Goal: Information Seeking & Learning: Learn about a topic

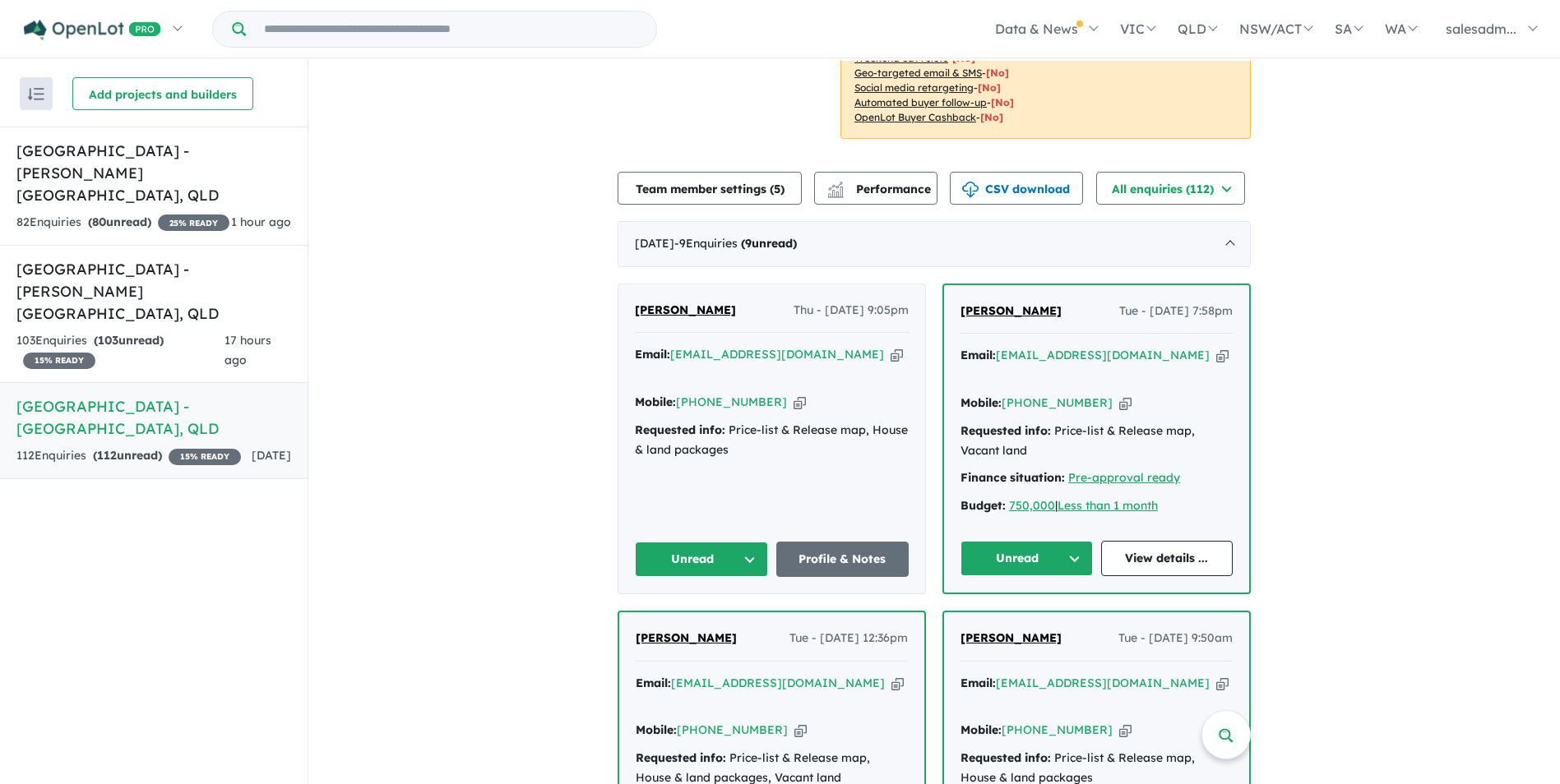
scroll to position [411, 0]
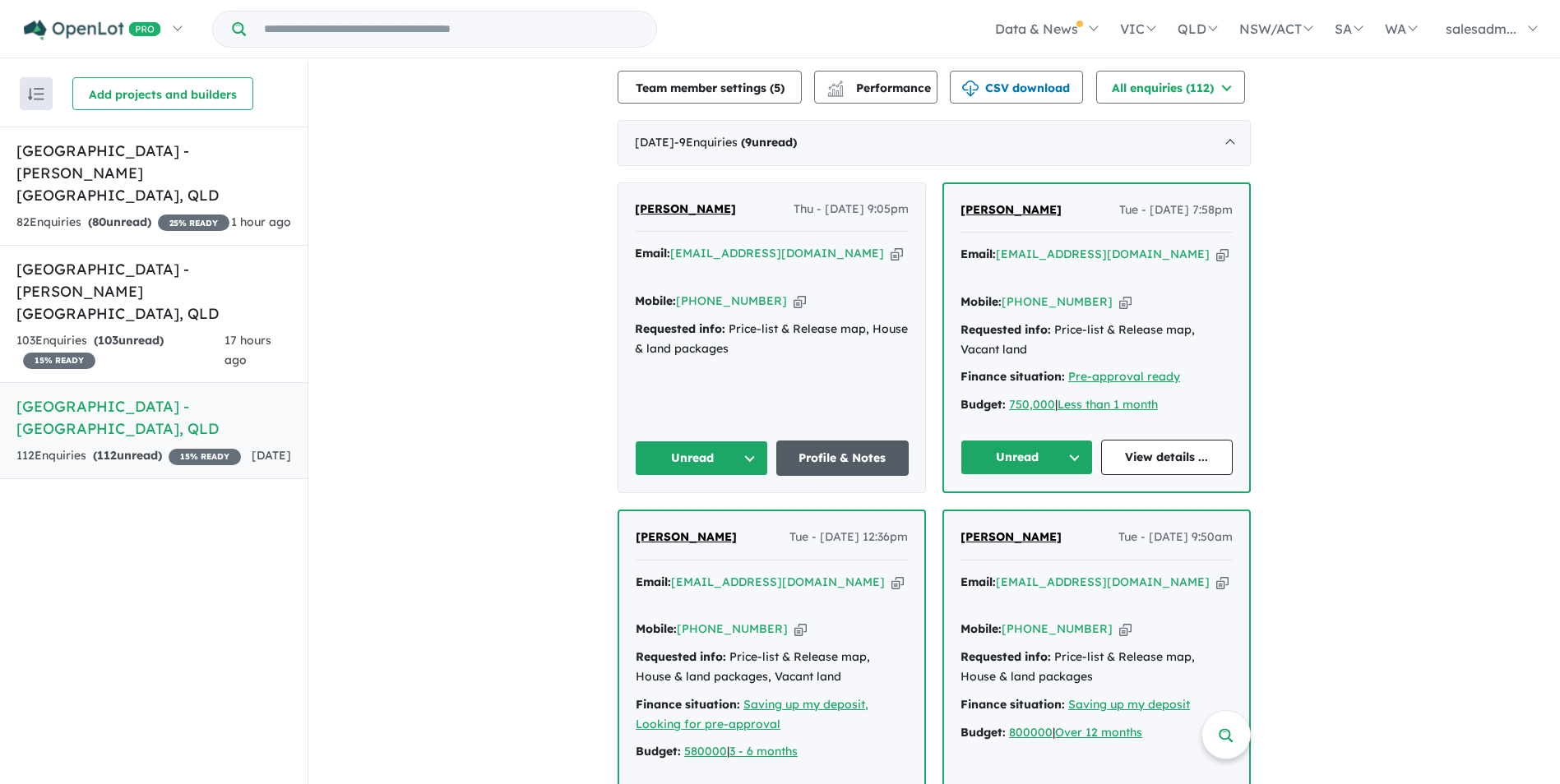
click at [839, 441] on link "Profile & Notes" at bounding box center [842, 458] width 134 height 35
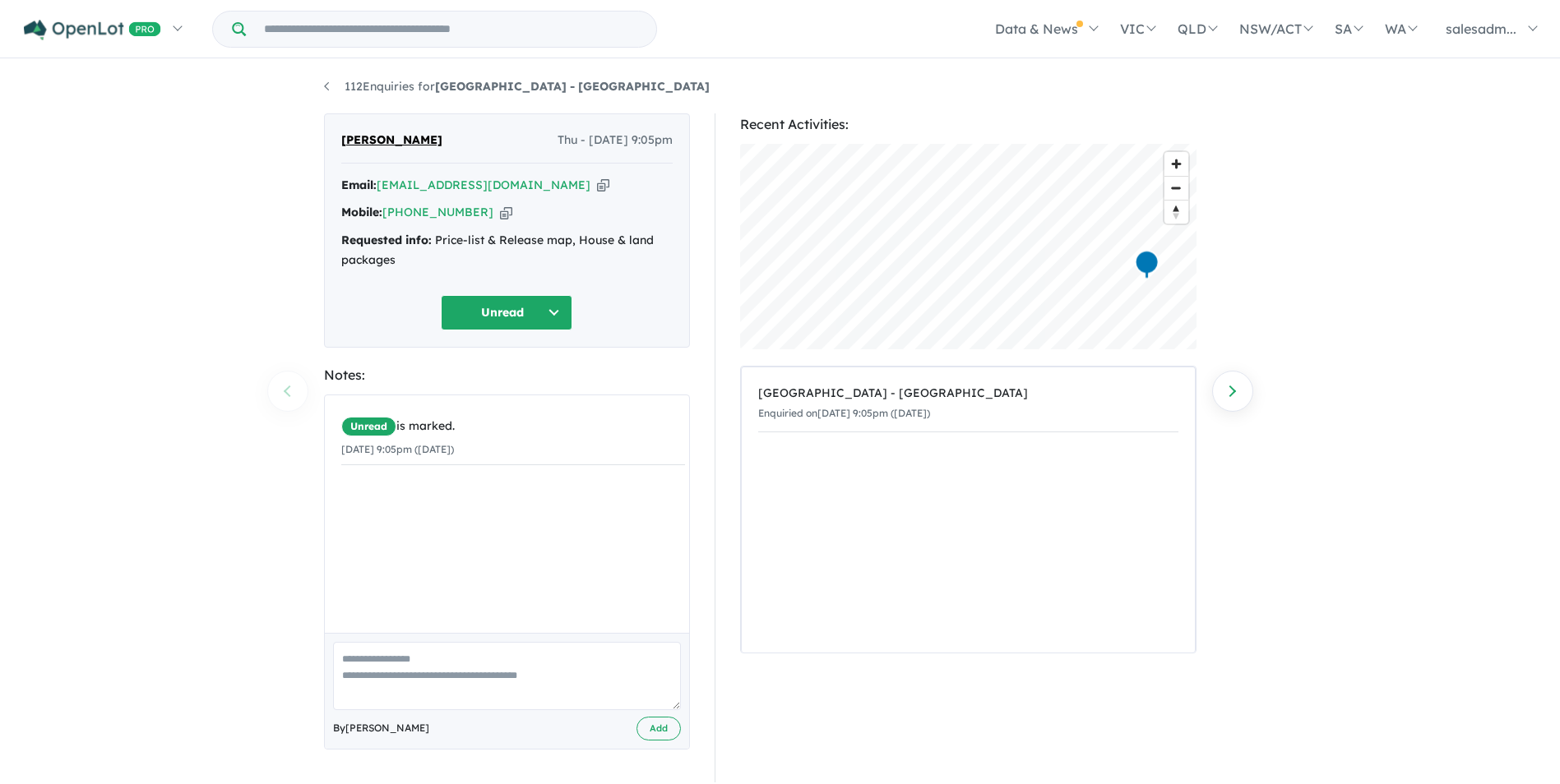
click at [597, 183] on icon "button" at bounding box center [602, 185] width 12 height 17
click at [499, 217] on icon "button" at bounding box center [505, 212] width 12 height 17
click at [597, 187] on icon "button" at bounding box center [602, 185] width 12 height 17
drag, startPoint x: 415, startPoint y: 259, endPoint x: 435, endPoint y: 245, distance: 24.4
click at [435, 245] on div "Requested info: Price-list & Release map, House & land packages" at bounding box center [507, 250] width 331 height 39
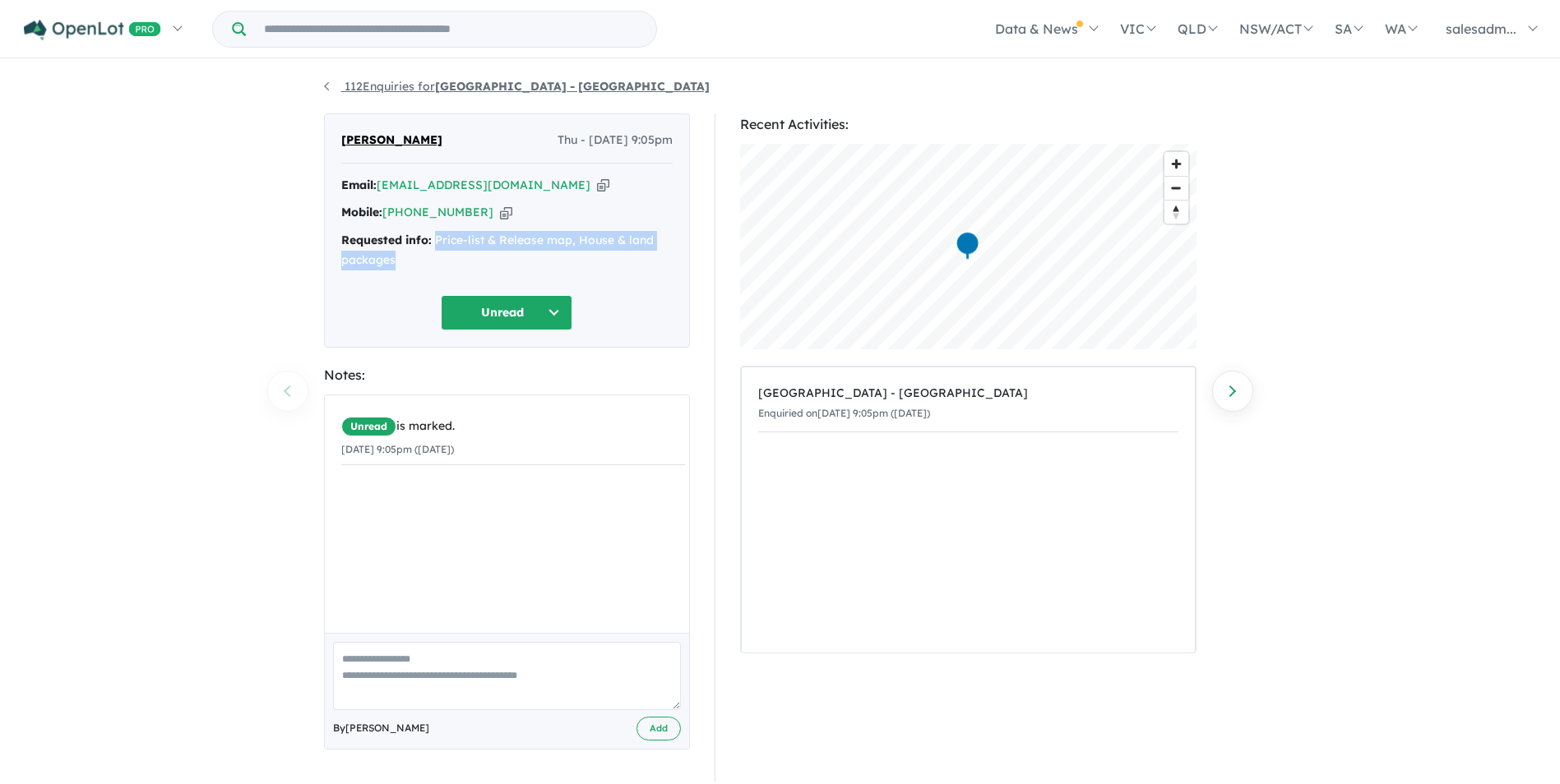
click at [336, 81] on link "112 Enquiries for Aviary Ridge Estate - Park Ridge" at bounding box center [516, 87] width 386 height 15
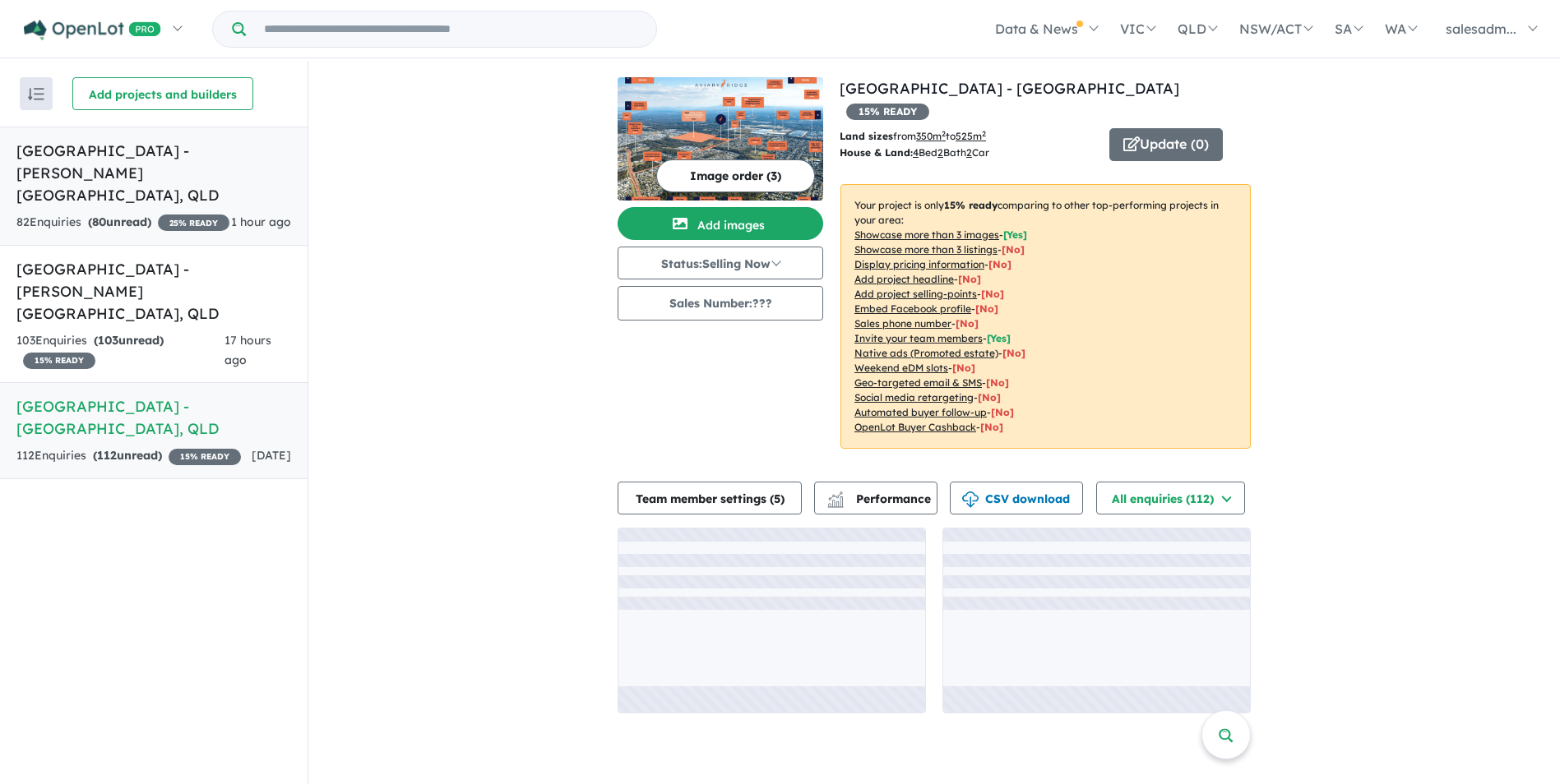
click at [171, 188] on link "Stone Ridge Estate - Logan Reserve , QLD 82 Enquir ies ( 80 unread) 25 % READY …" at bounding box center [153, 187] width 307 height 119
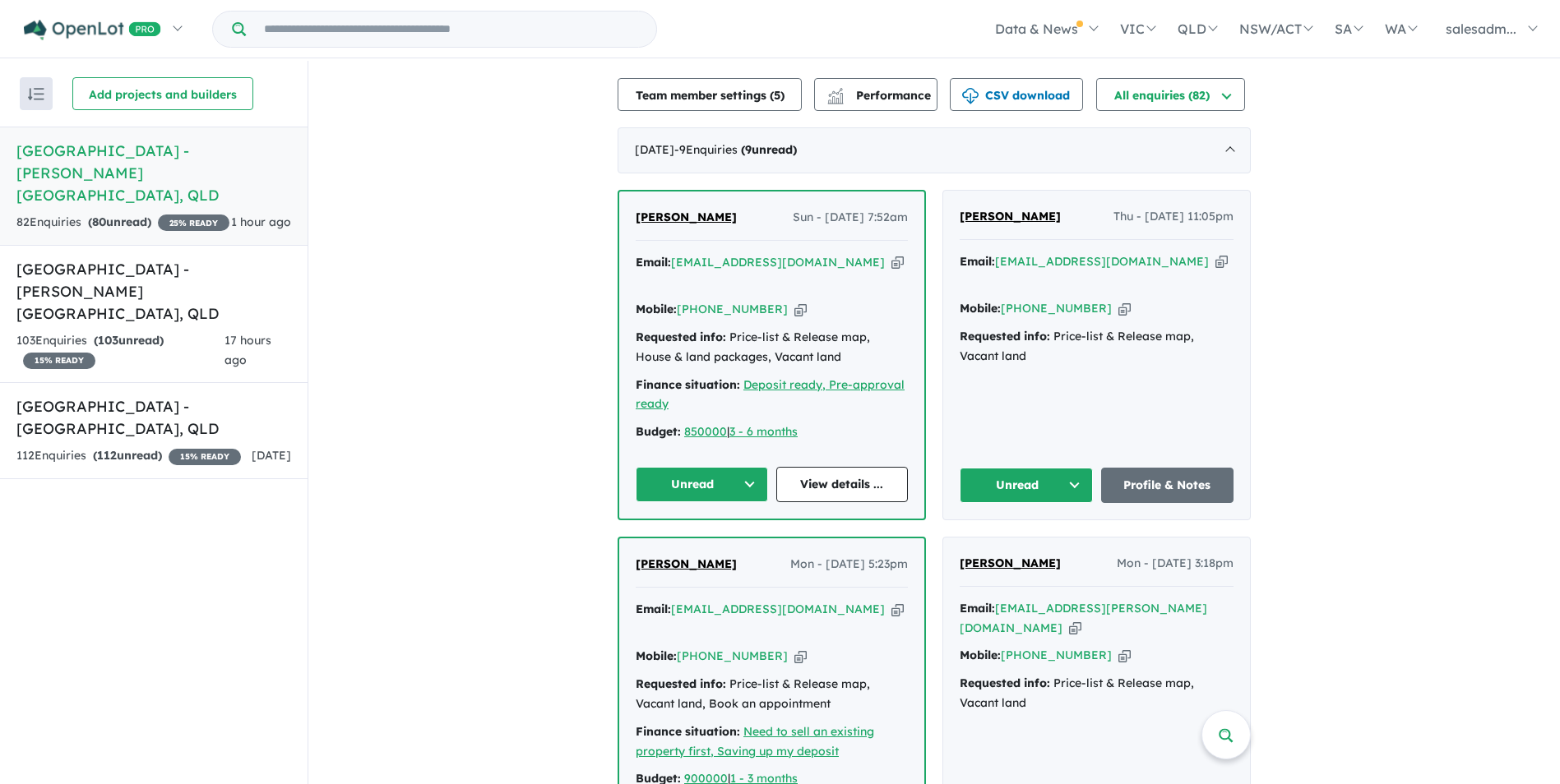
scroll to position [576, 0]
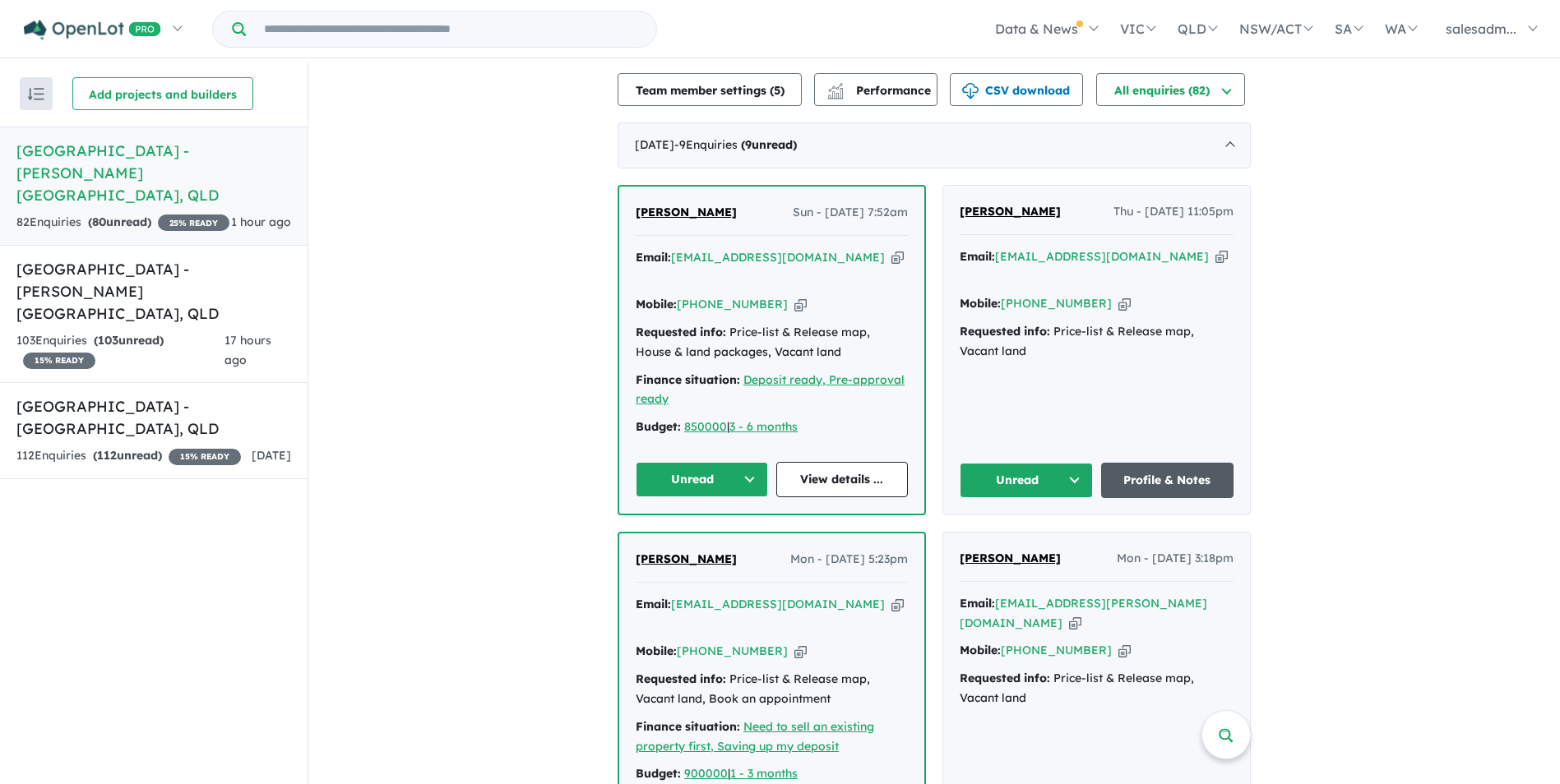
click at [1117, 463] on link "Profile & Notes" at bounding box center [1167, 481] width 134 height 35
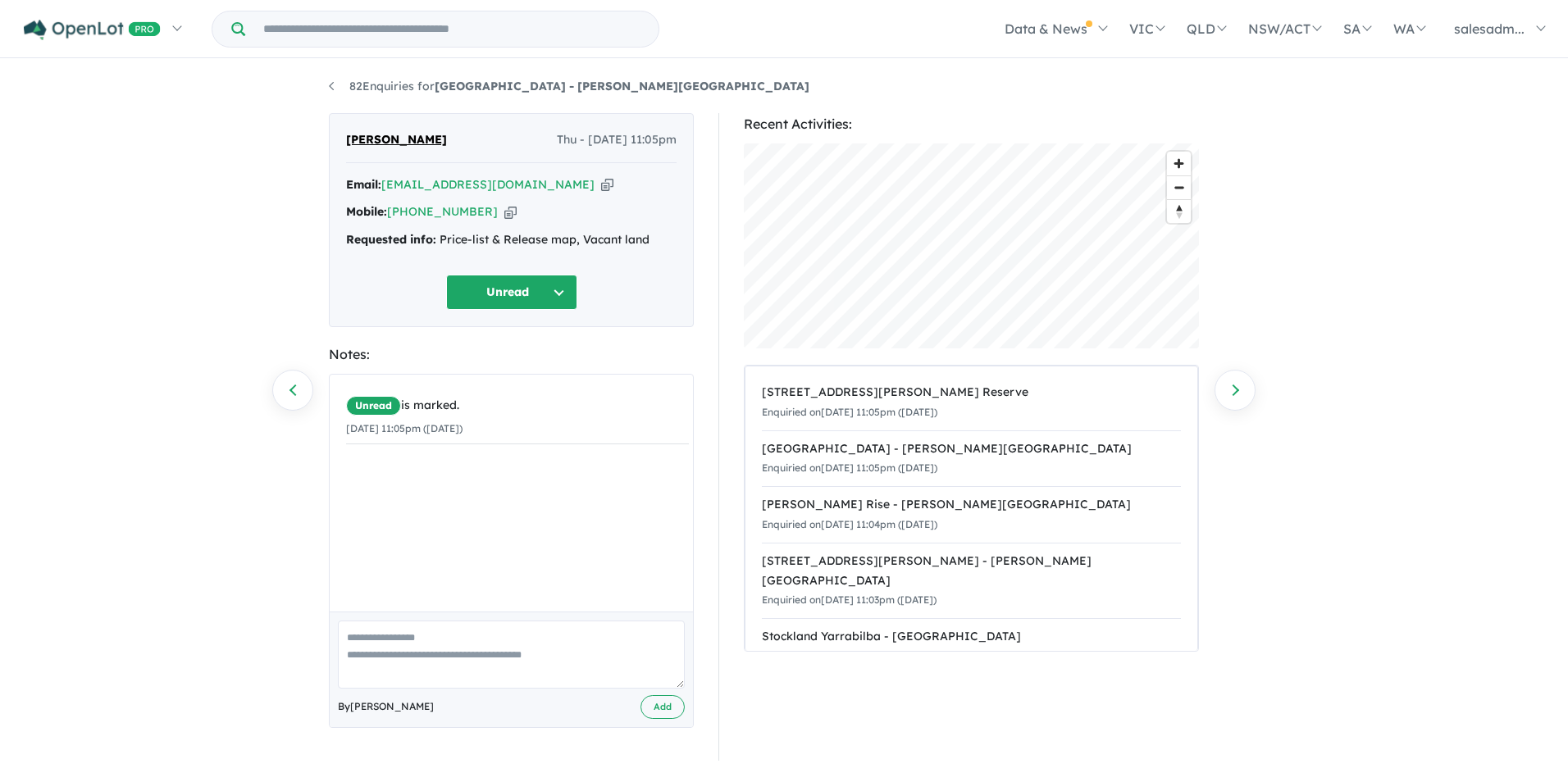
click at [602, 185] on icon "button" at bounding box center [607, 184] width 12 height 17
click at [498, 214] on icon "button" at bounding box center [504, 211] width 12 height 17
click at [595, 184] on icon "button" at bounding box center [601, 184] width 12 height 17
drag, startPoint x: 645, startPoint y: 245, endPoint x: 433, endPoint y: 245, distance: 212.0
click at [433, 245] on div "Requested info: Price-list & Release map, Vacant land" at bounding box center [506, 239] width 331 height 20
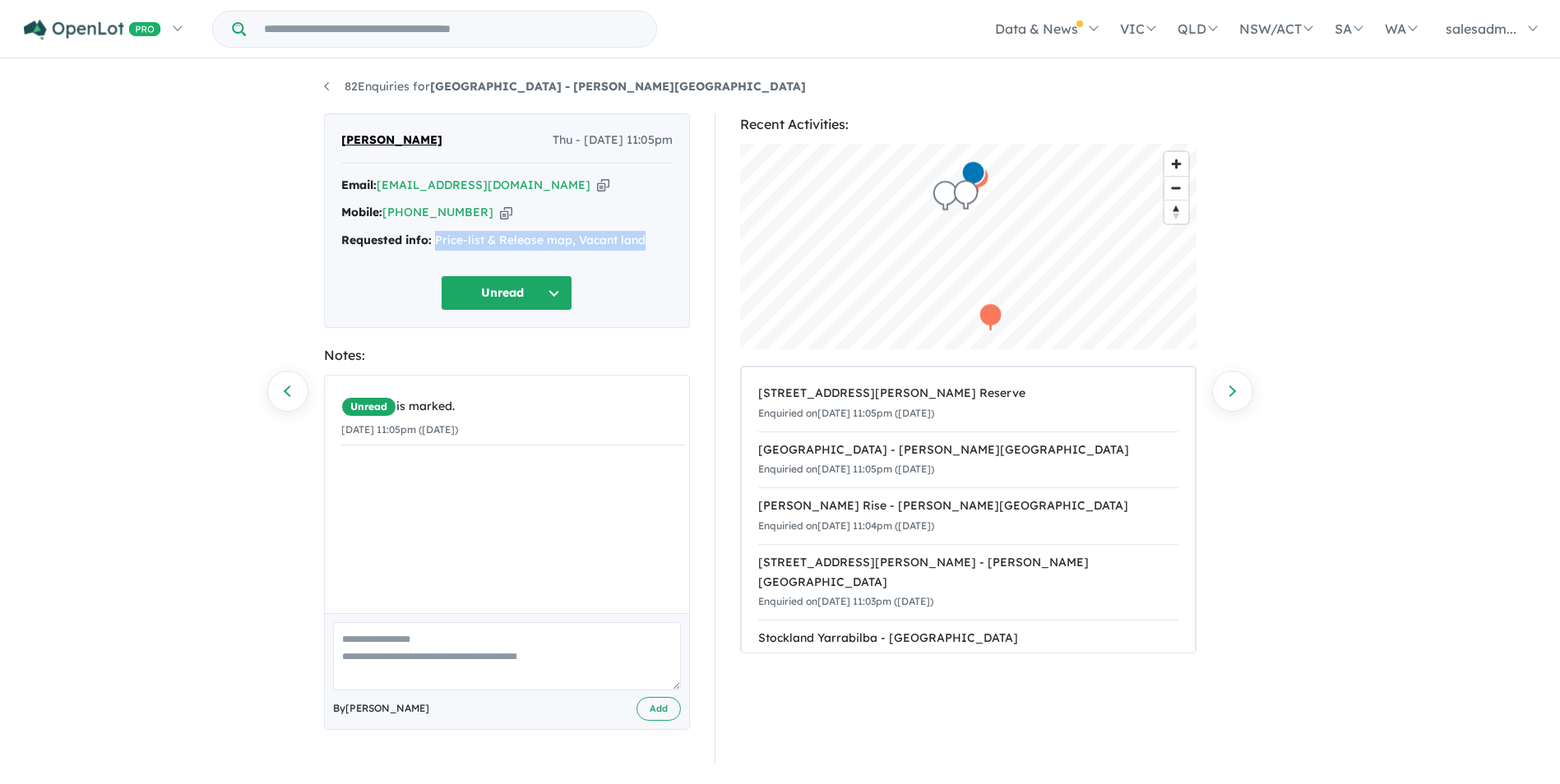
copy div "Price-list & Release map, Vacant land"
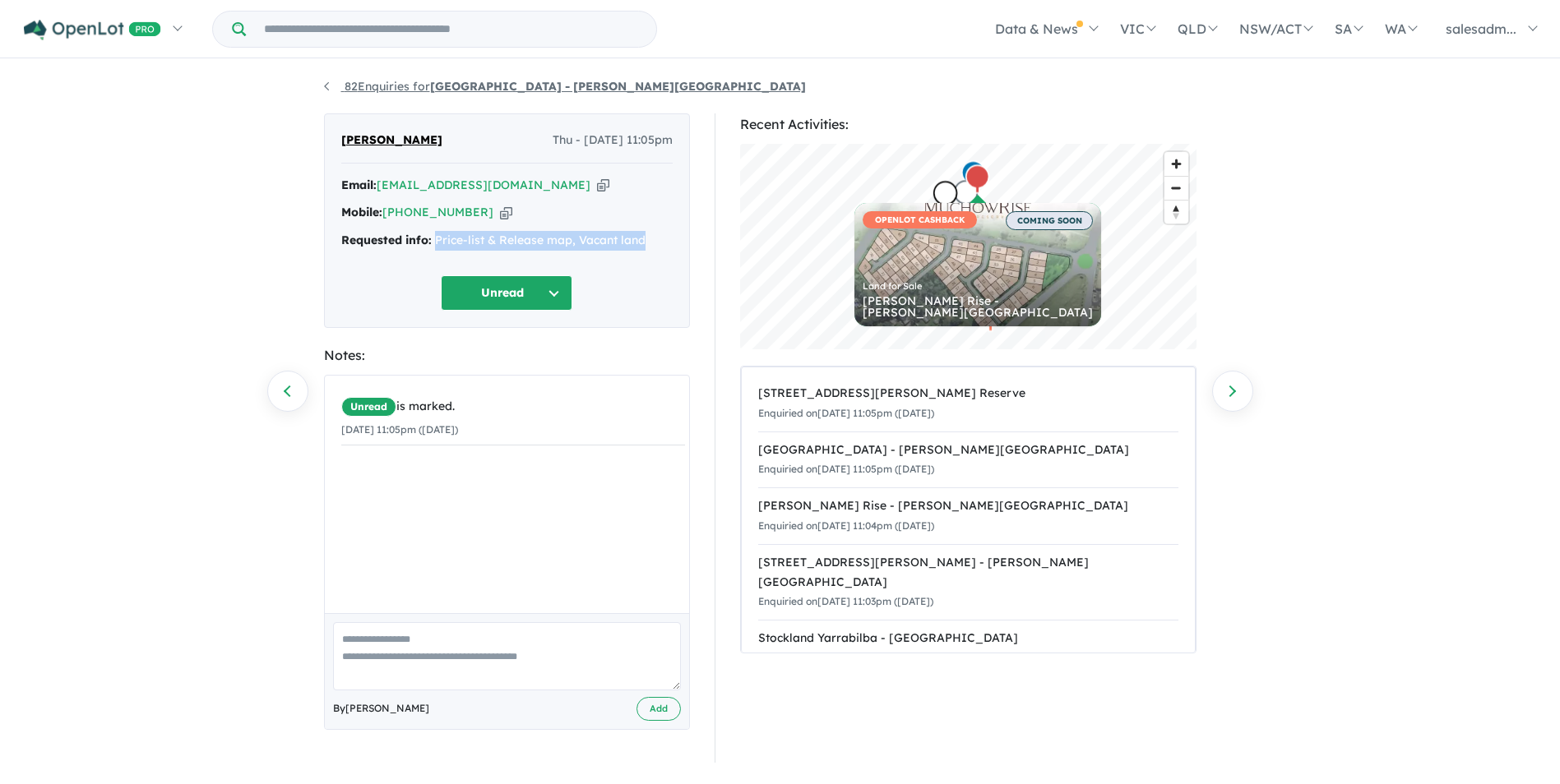
click at [337, 82] on link "82 Enquiries for Stone Ridge Estate - Logan Reserve" at bounding box center [565, 87] width 482 height 15
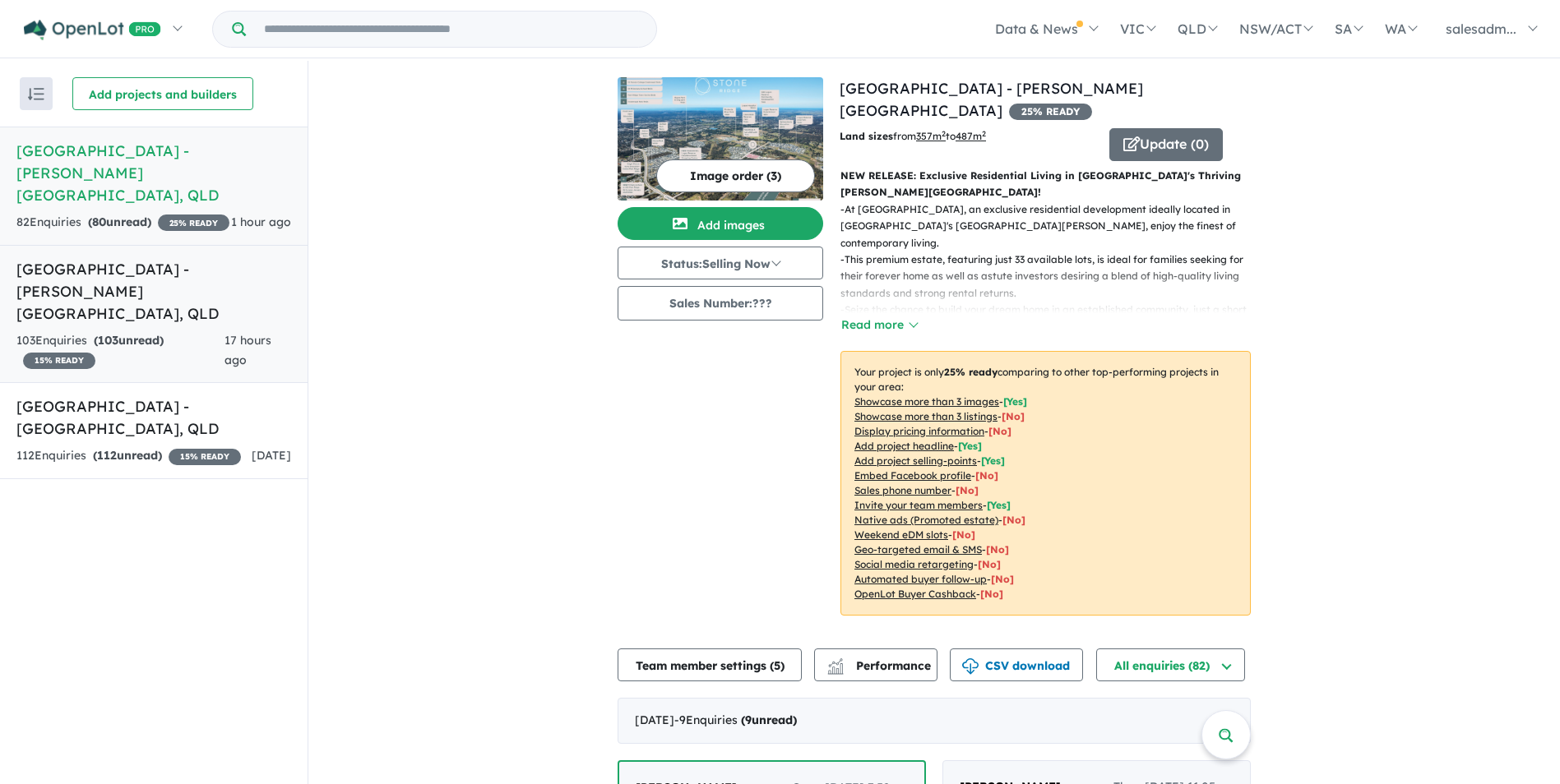
click at [181, 284] on h5 "Park Lane Reserve Estate - Logan Reserve , QLD" at bounding box center [154, 291] width 274 height 66
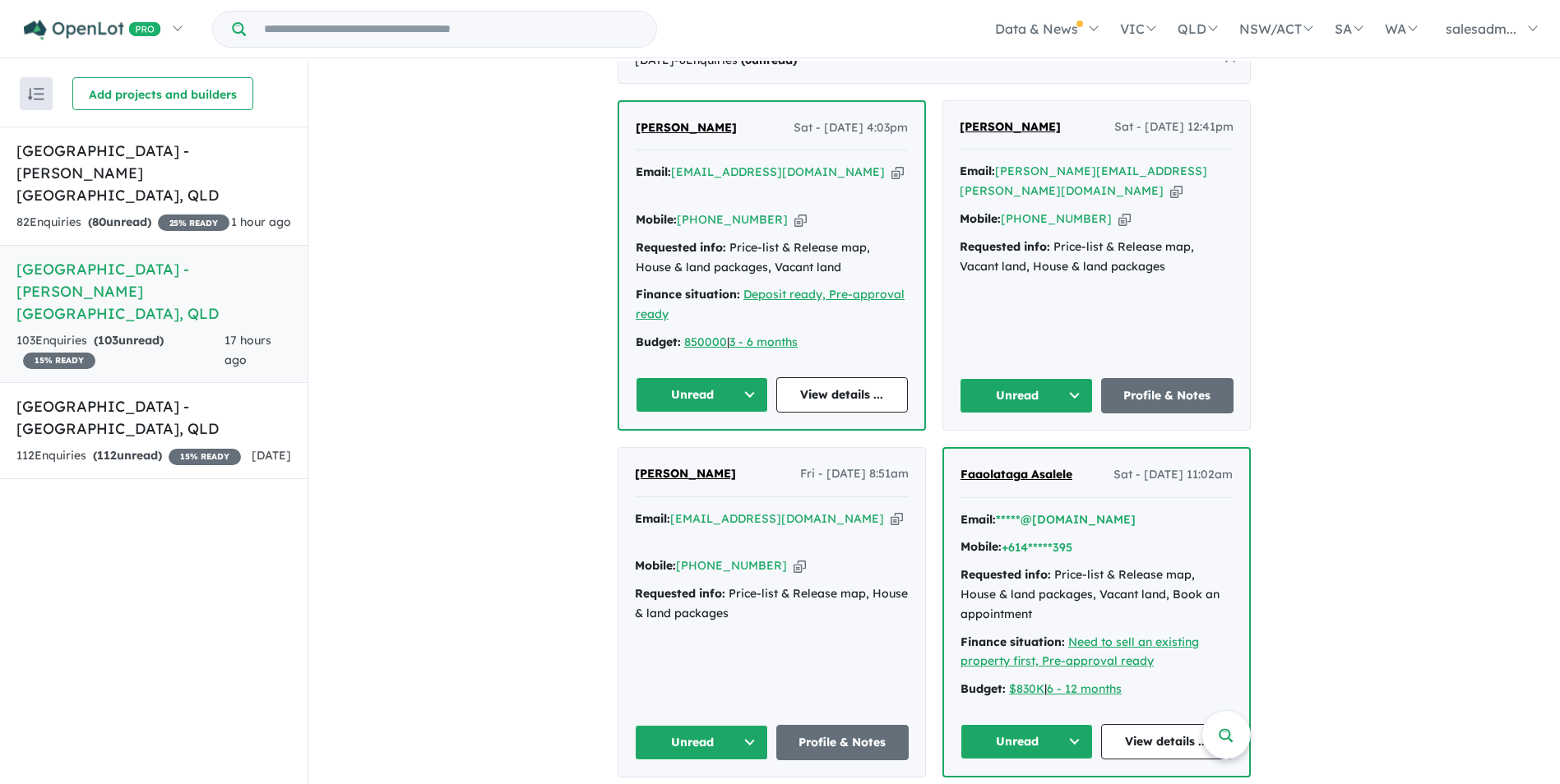
scroll to position [576, 0]
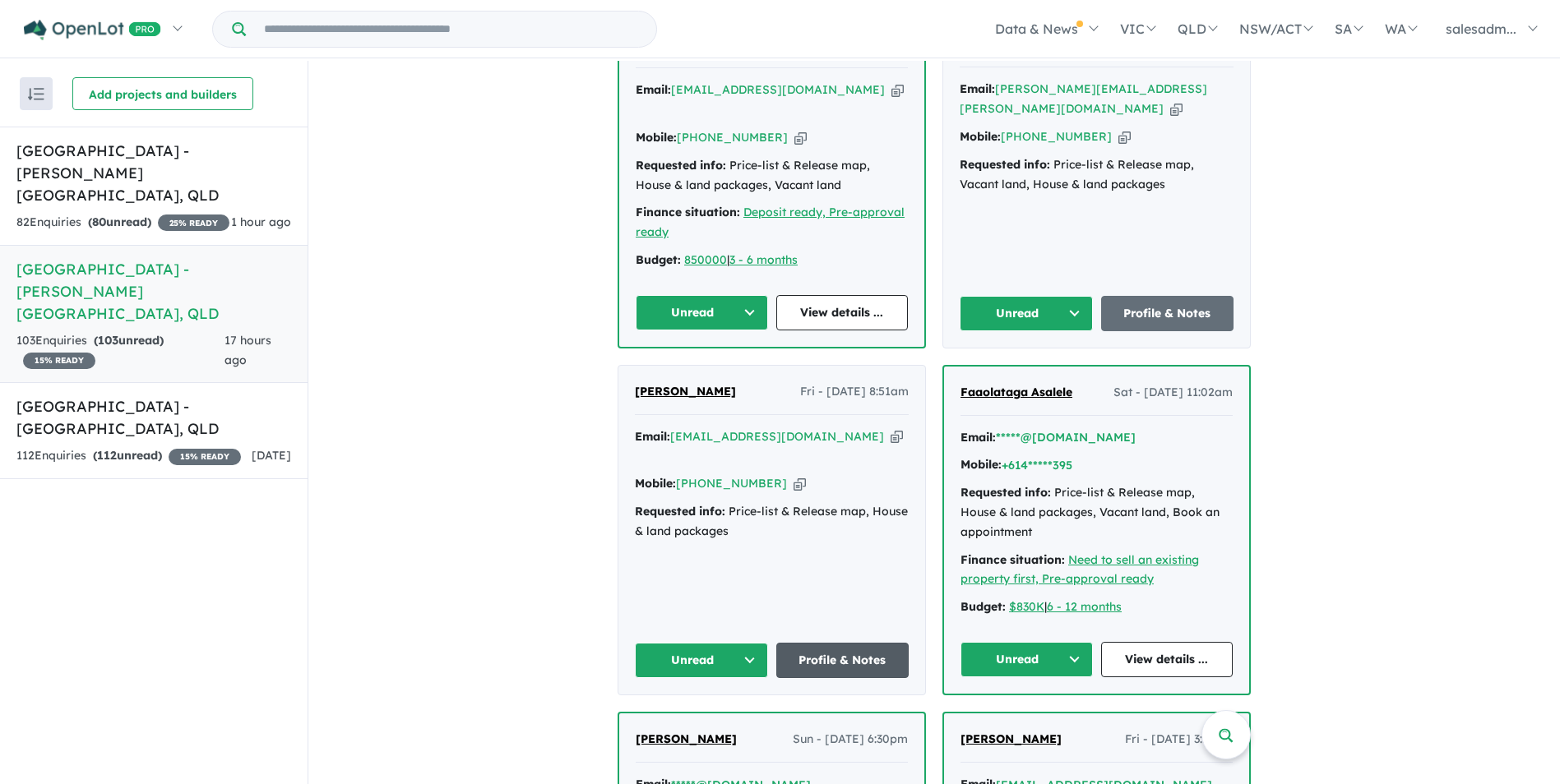
click at [849, 643] on link "Profile & Notes" at bounding box center [842, 661] width 134 height 35
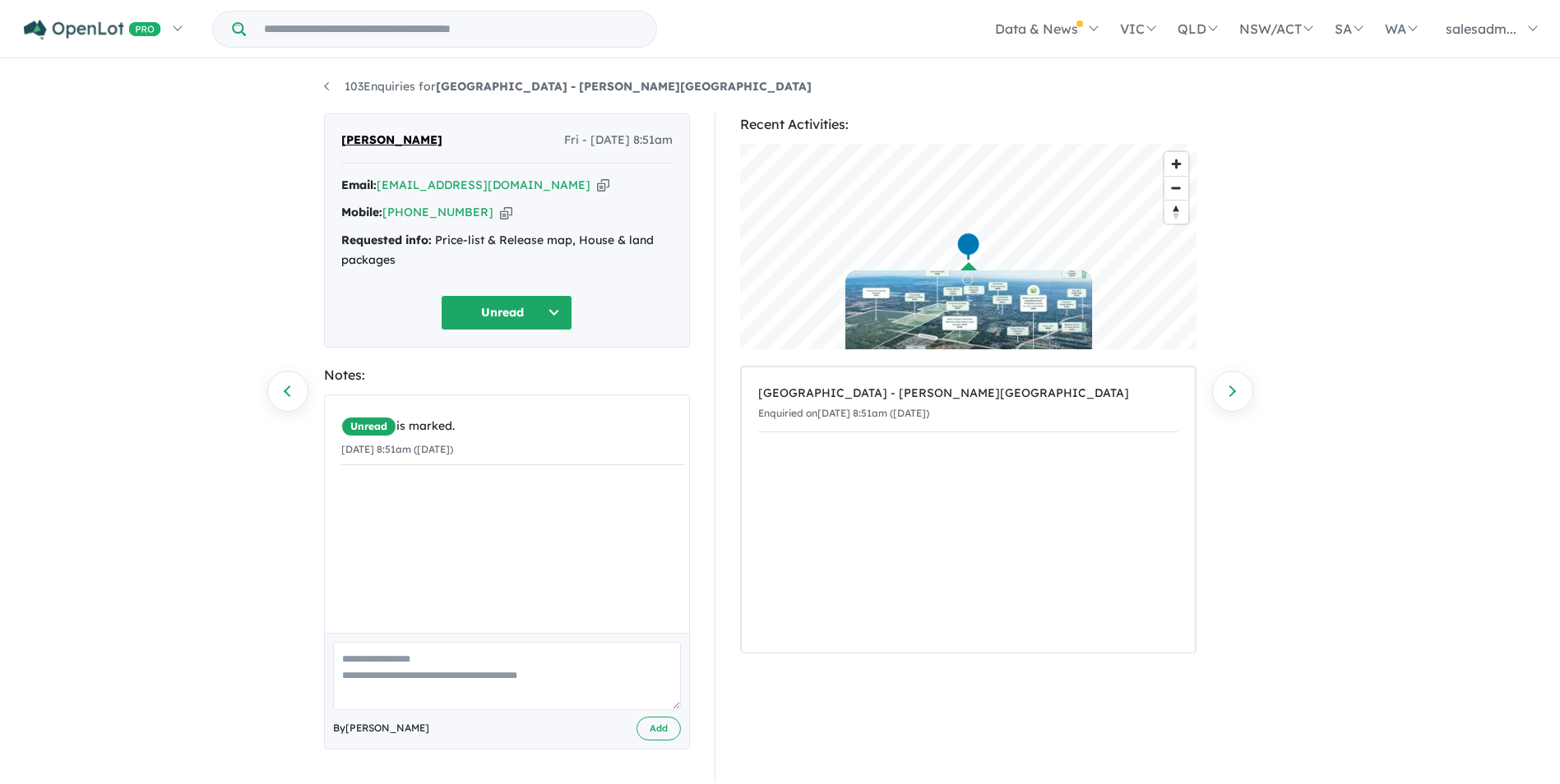
click at [597, 189] on icon "button" at bounding box center [602, 185] width 12 height 17
click at [499, 217] on icon "button" at bounding box center [505, 212] width 12 height 17
click at [597, 183] on icon "button" at bounding box center [602, 185] width 12 height 17
drag, startPoint x: 453, startPoint y: 273, endPoint x: 436, endPoint y: 239, distance: 38.0
click at [436, 239] on div "Email: ymithwani@gmail.com Copied! Mobile: +61 424 020 630 Copied! Requested in…" at bounding box center [507, 227] width 331 height 103
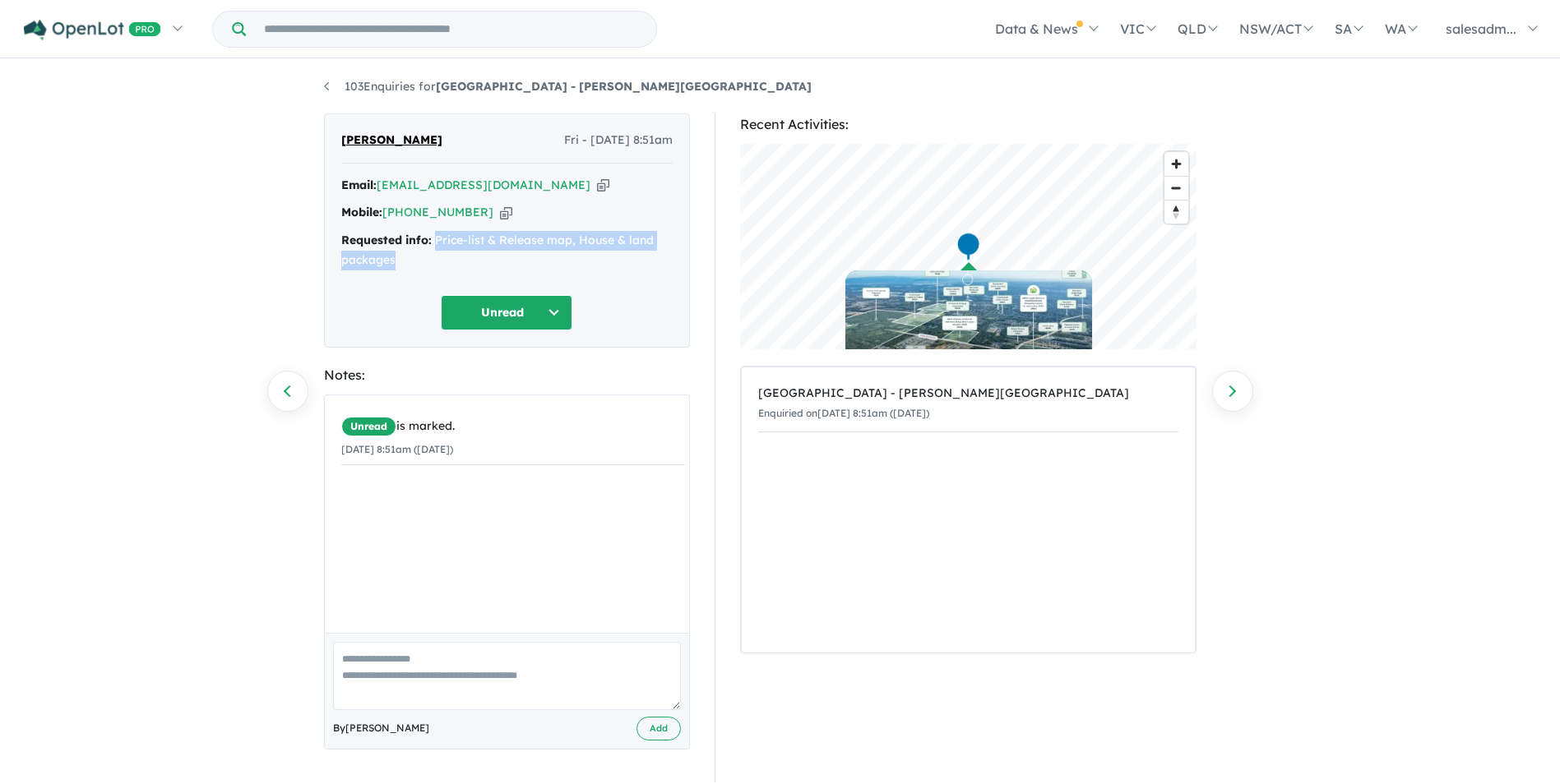
copy div "Price-list & Release map, House & land packages"
click at [327, 86] on link "103 Enquiries for Park Lane Reserve Estate - Logan Reserve" at bounding box center [568, 87] width 487 height 15
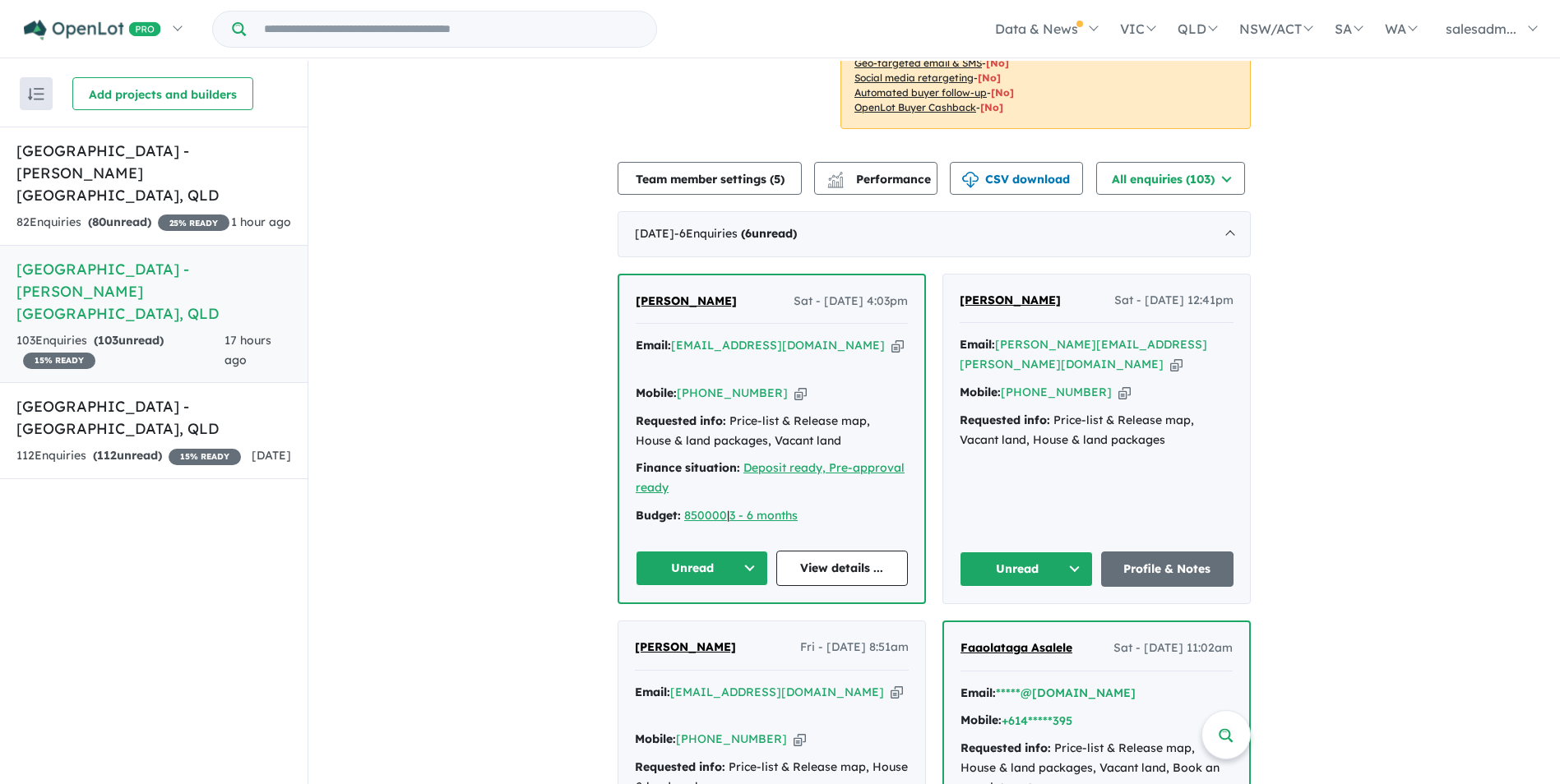
scroll to position [329, 0]
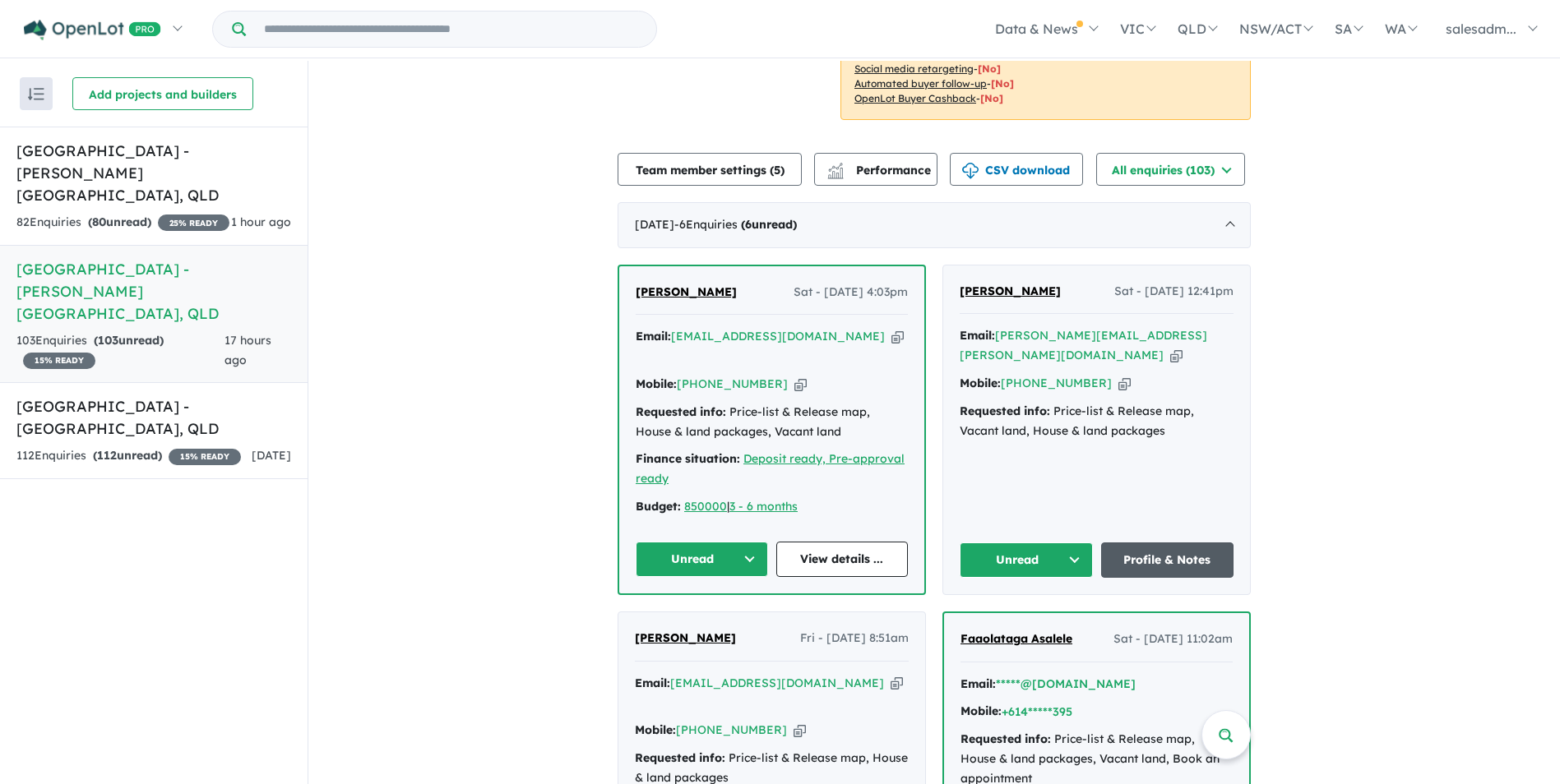
click at [1141, 542] on link "Profile & Notes" at bounding box center [1167, 560] width 134 height 35
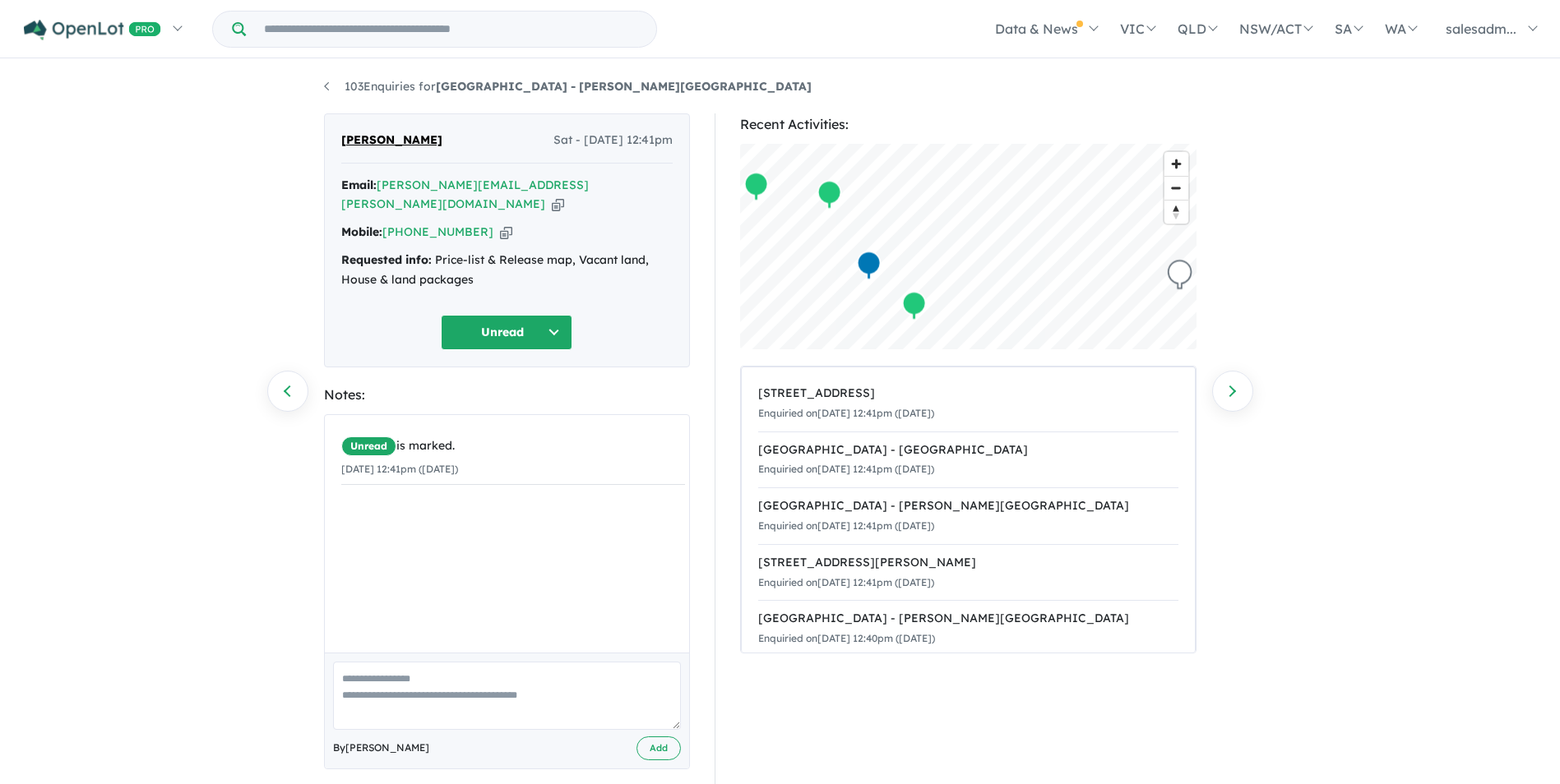
click at [563, 196] on icon "button" at bounding box center [557, 204] width 12 height 17
click at [499, 224] on icon "button" at bounding box center [505, 232] width 12 height 17
drag, startPoint x: 562, startPoint y: 181, endPoint x: 670, endPoint y: 217, distance: 113.8
click at [562, 196] on icon "button" at bounding box center [557, 204] width 12 height 17
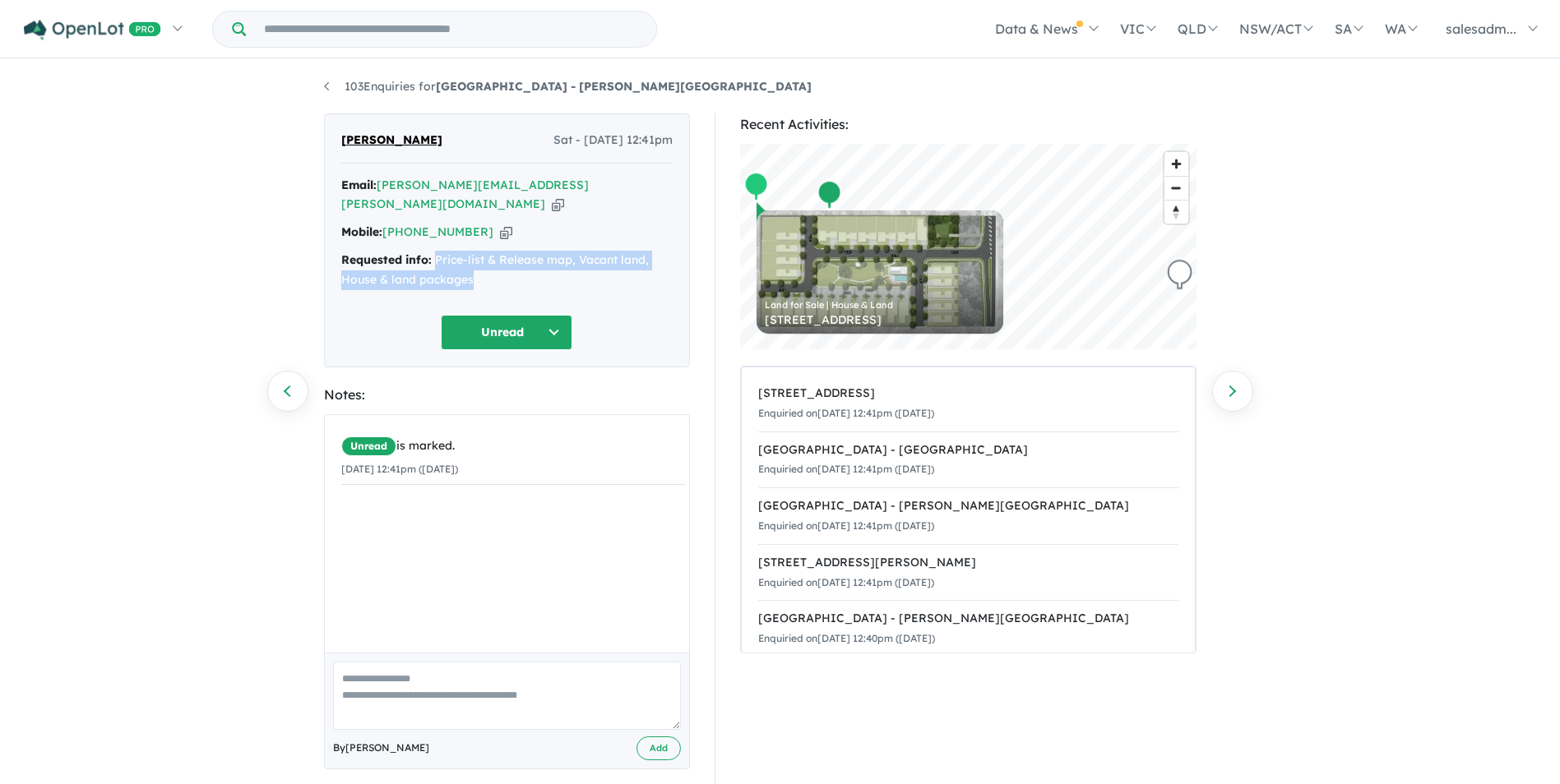
drag, startPoint x: 486, startPoint y: 261, endPoint x: 436, endPoint y: 238, distance: 55.0
click at [436, 251] on div "Requested info: Price-list & Release map, Vacant land, House & land packages" at bounding box center [507, 271] width 331 height 39
copy div "Price-list & Release map, Vacant land, House & land packages"
click at [338, 79] on link "103 Enquiries for Park Lane Reserve Estate - Logan Reserve" at bounding box center [568, 87] width 487 height 15
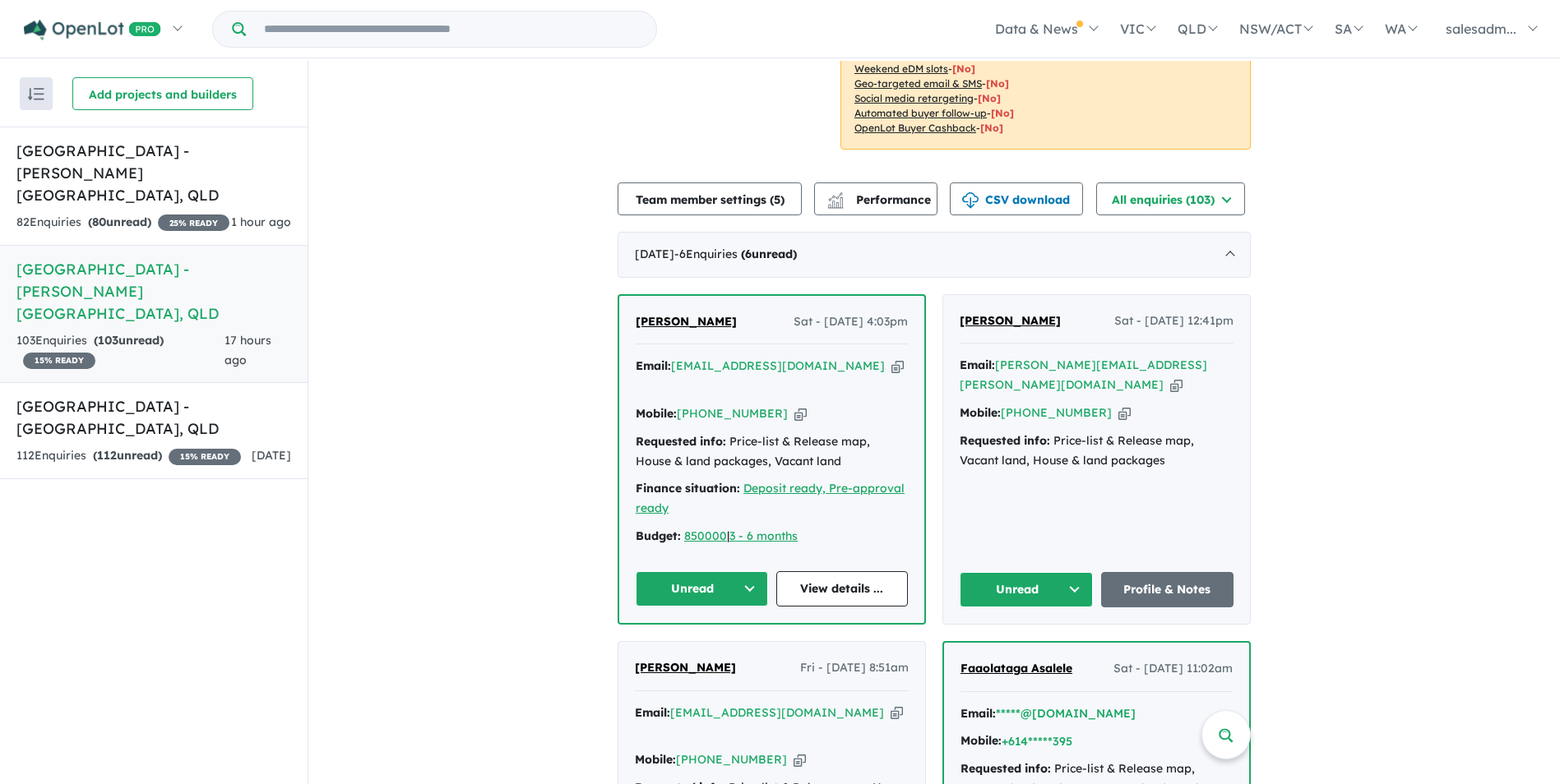
scroll to position [411, 0]
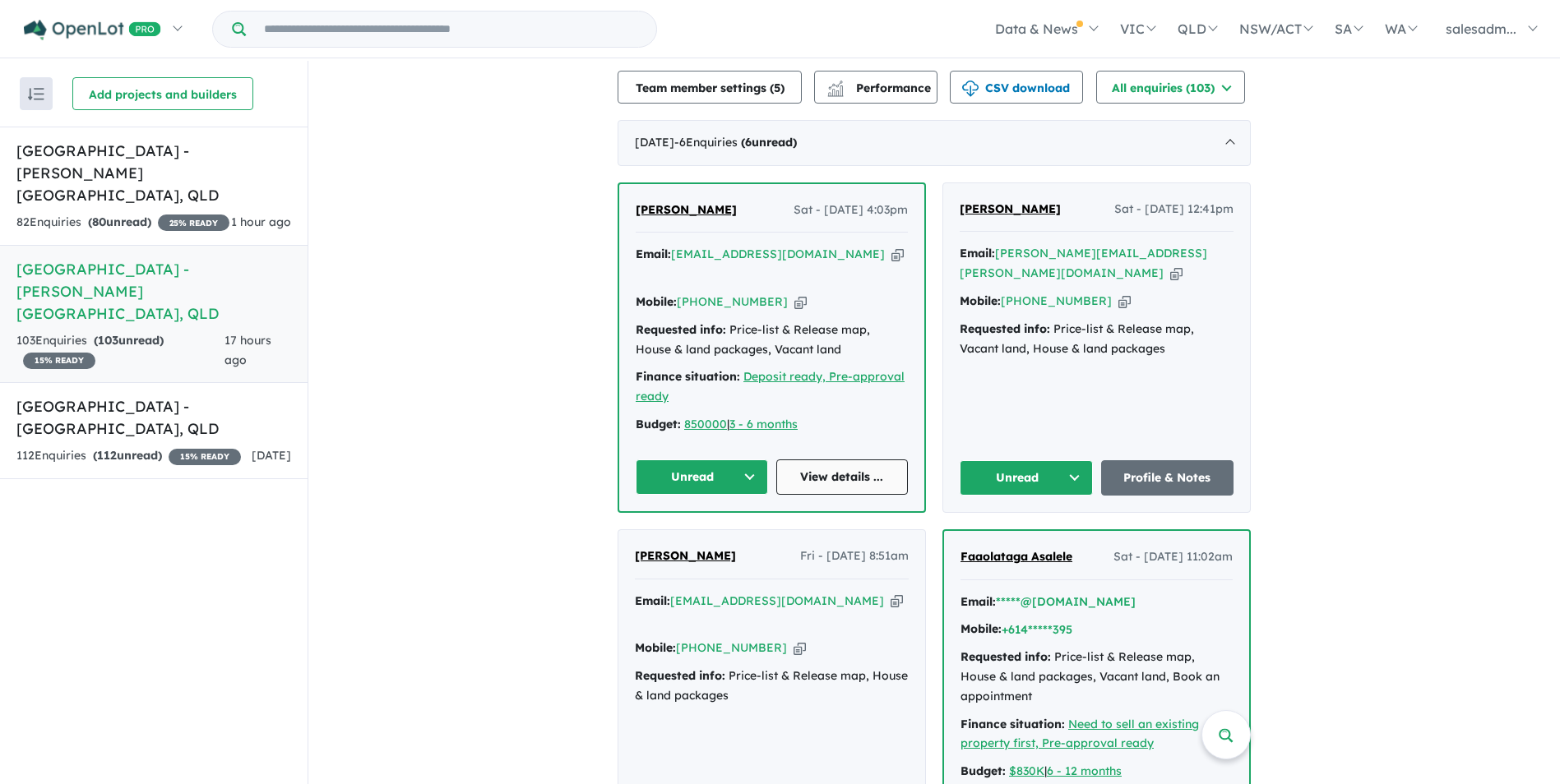
click at [828, 459] on link "View details ..." at bounding box center [842, 477] width 133 height 35
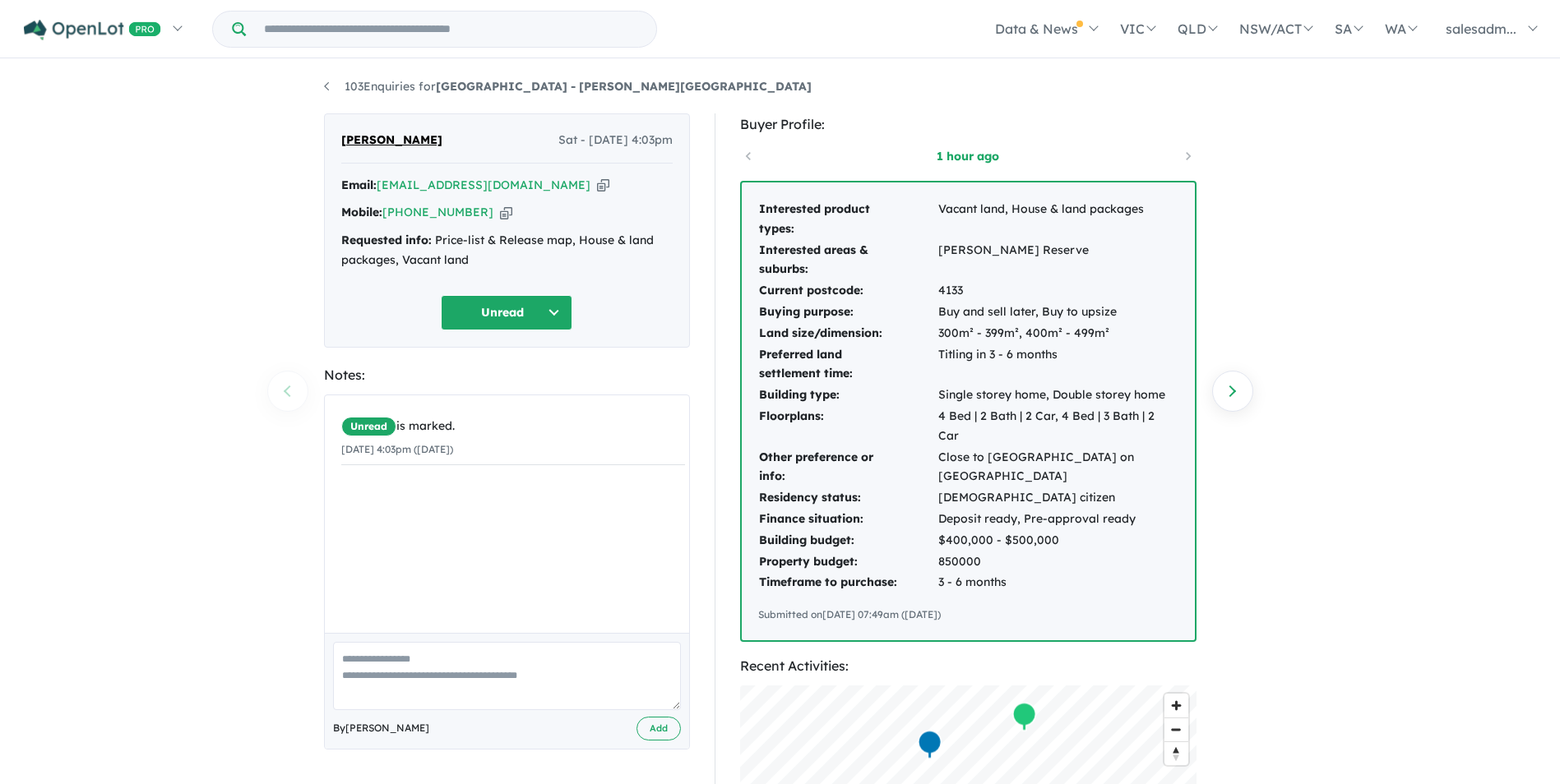
click at [570, 183] on div "Email: [EMAIL_ADDRESS][DOMAIN_NAME] Copied!" at bounding box center [507, 185] width 331 height 20
click at [597, 187] on icon "button" at bounding box center [602, 185] width 12 height 17
click at [499, 211] on icon "button" at bounding box center [505, 212] width 12 height 17
click at [597, 187] on icon "button" at bounding box center [602, 185] width 12 height 17
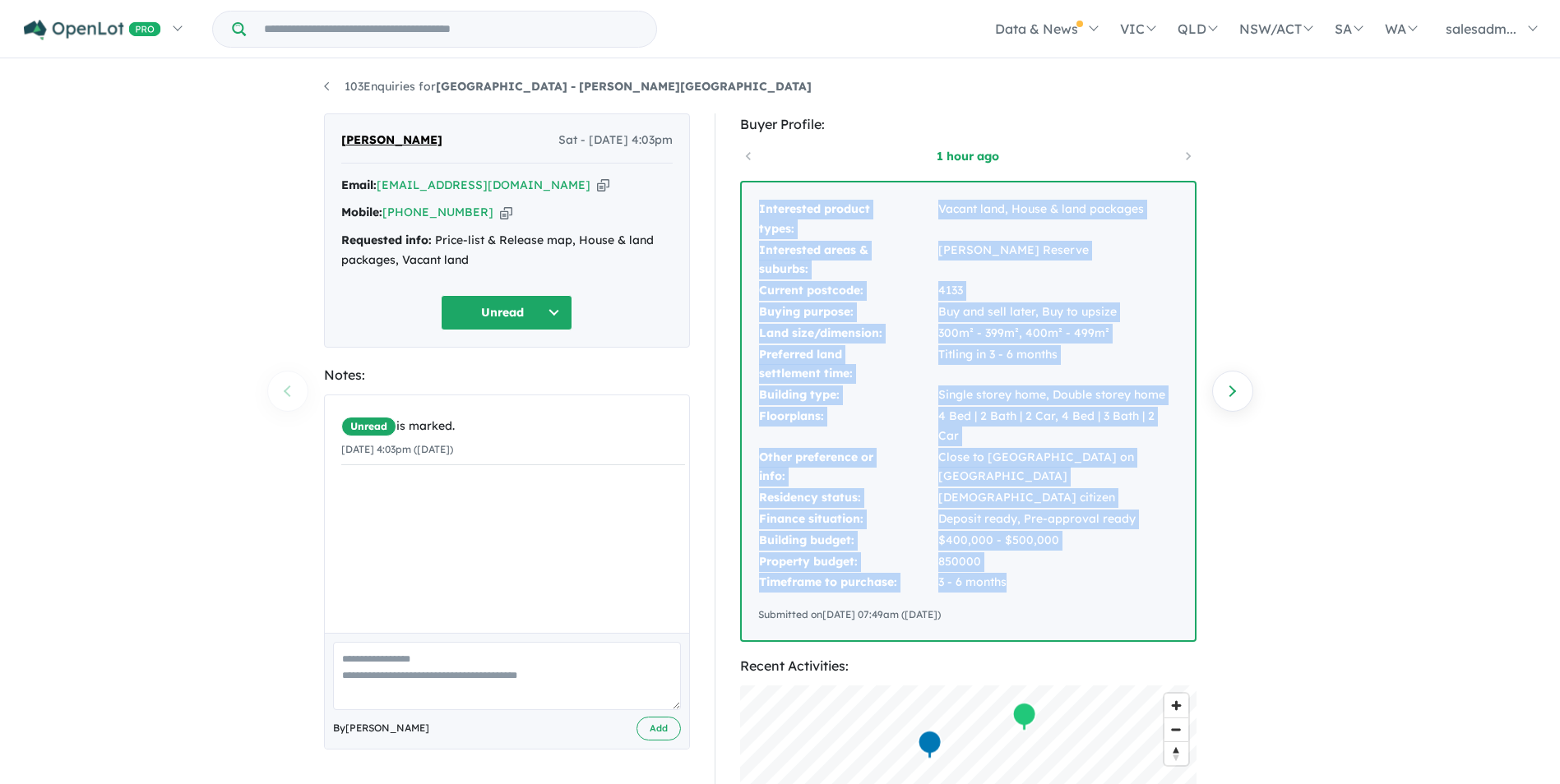
drag, startPoint x: 760, startPoint y: 203, endPoint x: 1057, endPoint y: 566, distance: 469.0
click at [1057, 566] on tbody "Interested product types: Vacant land, House & land packages Interested areas &…" at bounding box center [968, 396] width 420 height 395
copy tbody "Interested product types: Vacant land, House & land packages Interested areas &…"
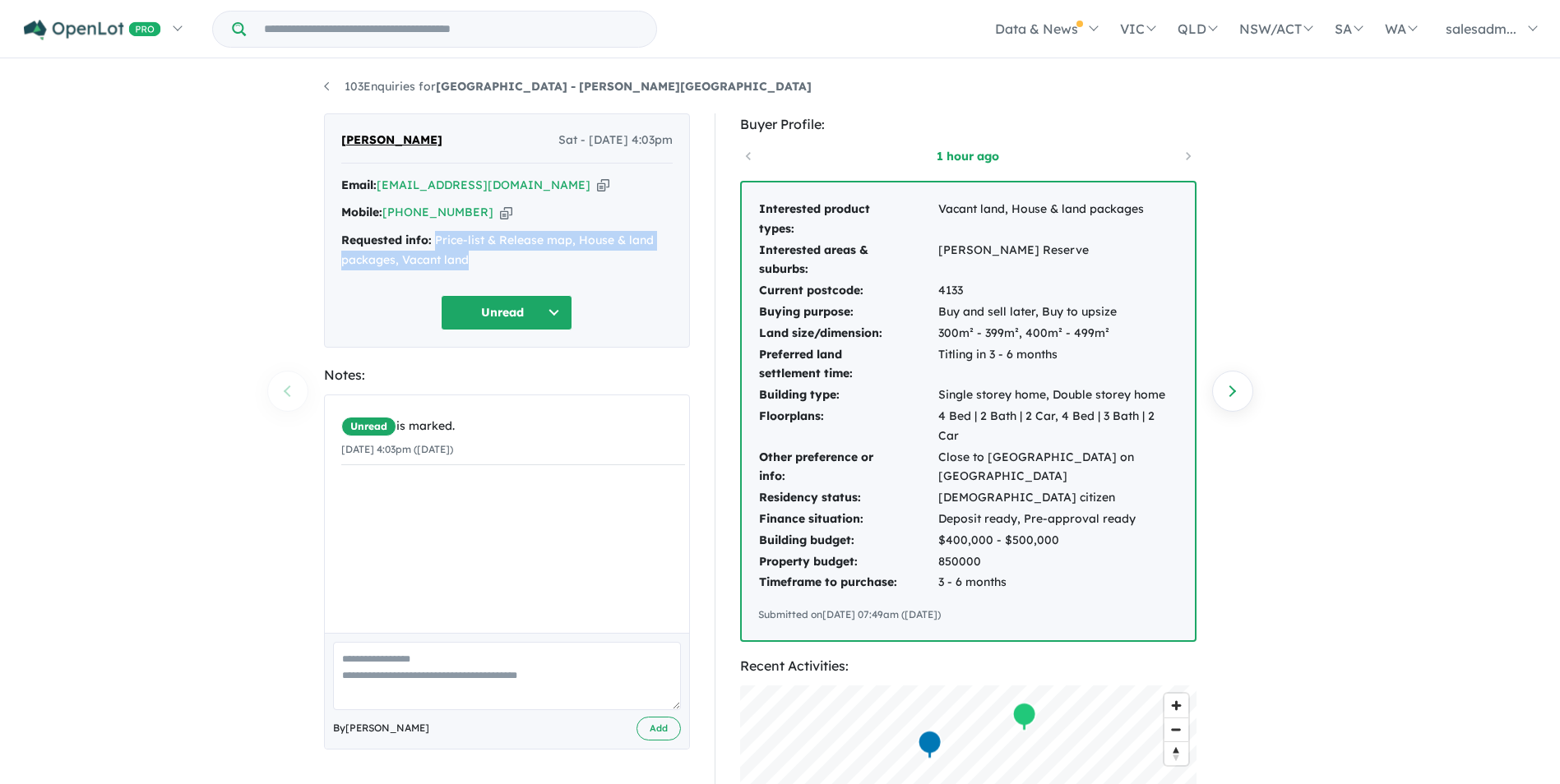
drag, startPoint x: 479, startPoint y: 266, endPoint x: 438, endPoint y: 244, distance: 46.5
click at [438, 244] on div "Requested info: Price-list & Release map, House & land packages, Vacant land" at bounding box center [507, 250] width 331 height 39
copy div "Price-list & Release map, House & land packages, Vacant land"
click at [263, 279] on div "103 Enquiries for Park Lane Reserve Estate - Logan Reserve Previous enquiry Nex…" at bounding box center [780, 424] width 1560 height 726
click at [330, 91] on link "103 Enquiries for Park Lane Reserve Estate - Logan Reserve" at bounding box center [568, 87] width 487 height 15
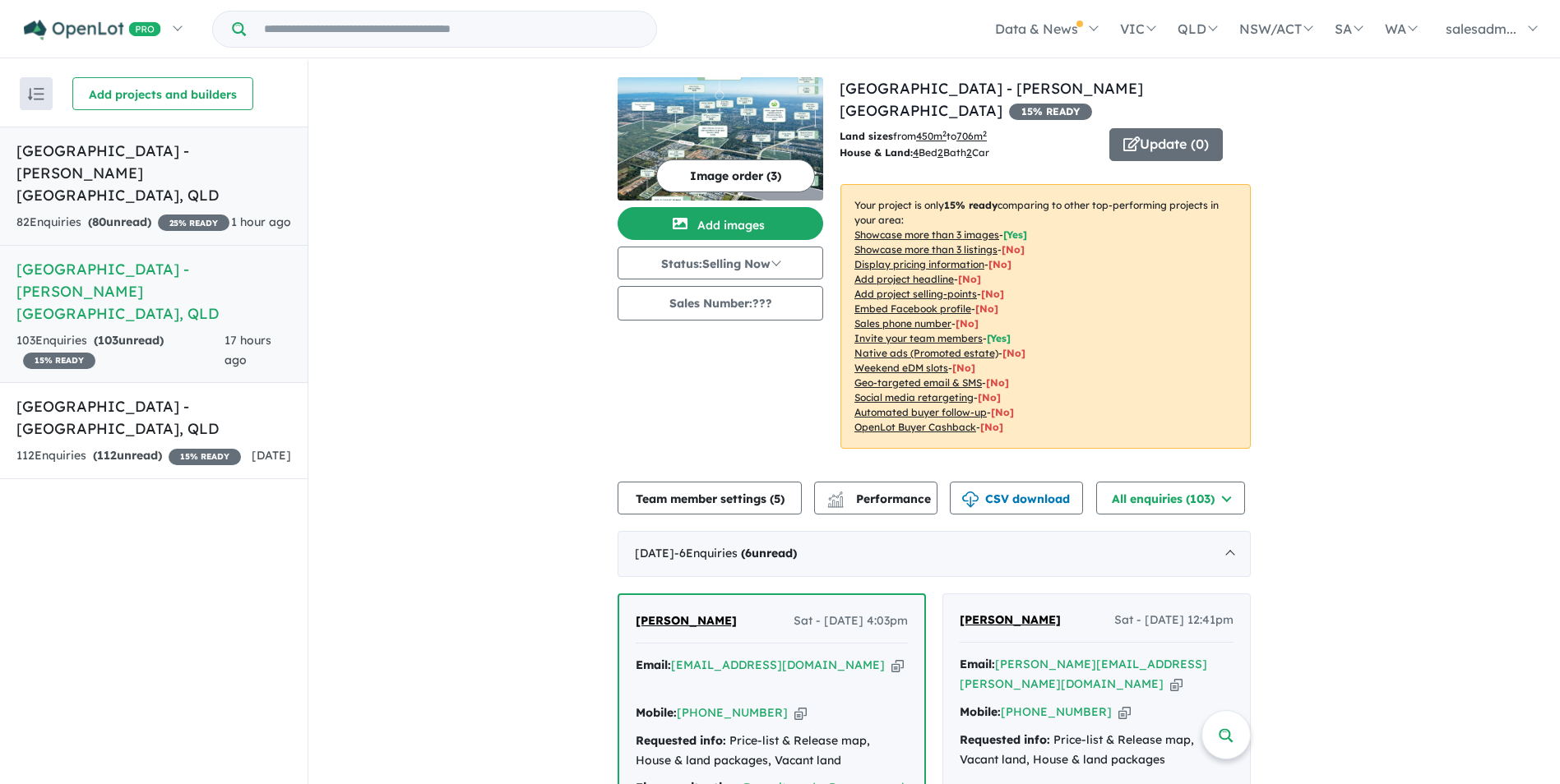
click at [176, 176] on h5 "Stone Ridge Estate - Logan Reserve , QLD" at bounding box center [154, 173] width 274 height 66
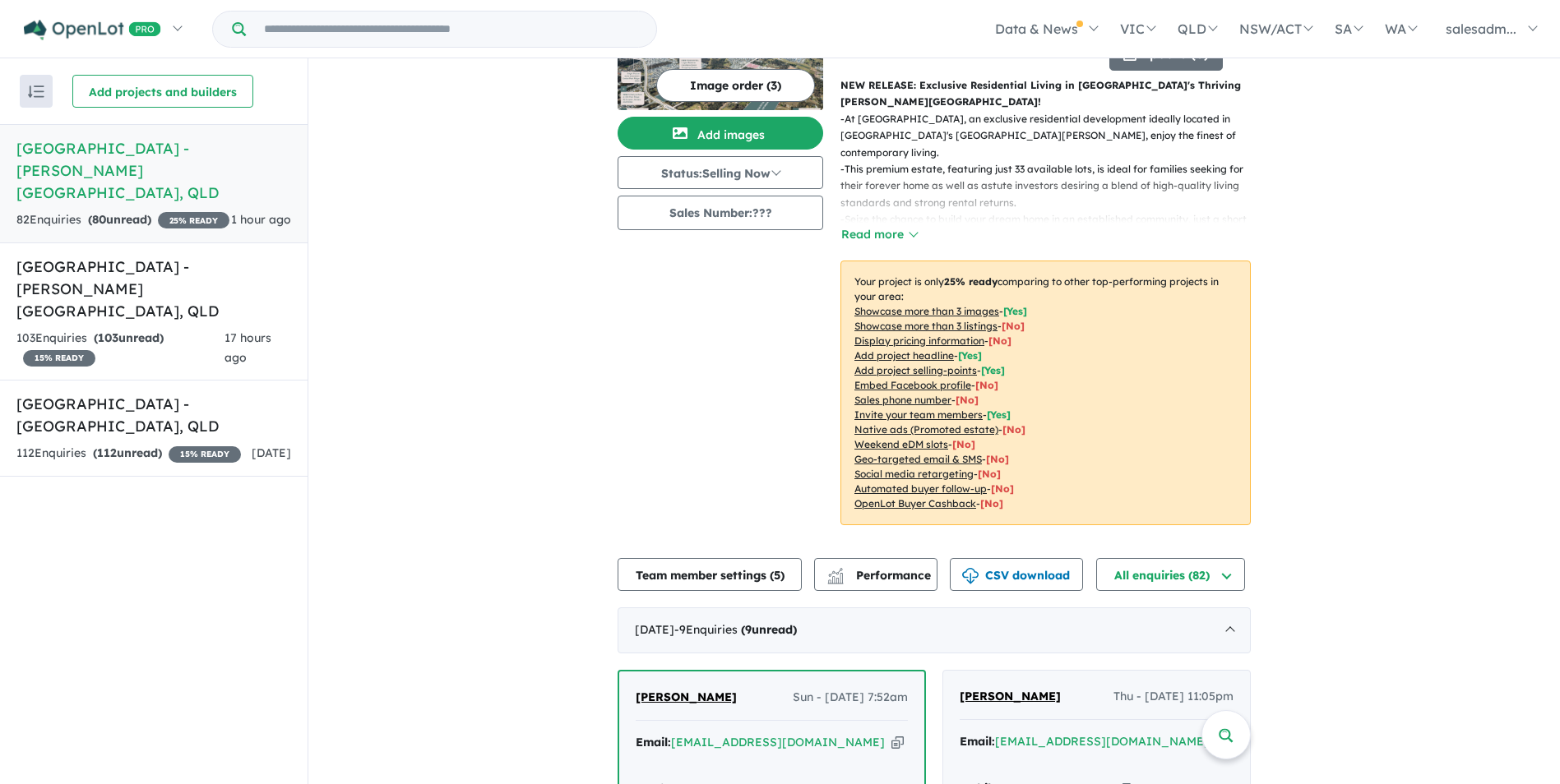
scroll to position [334, 0]
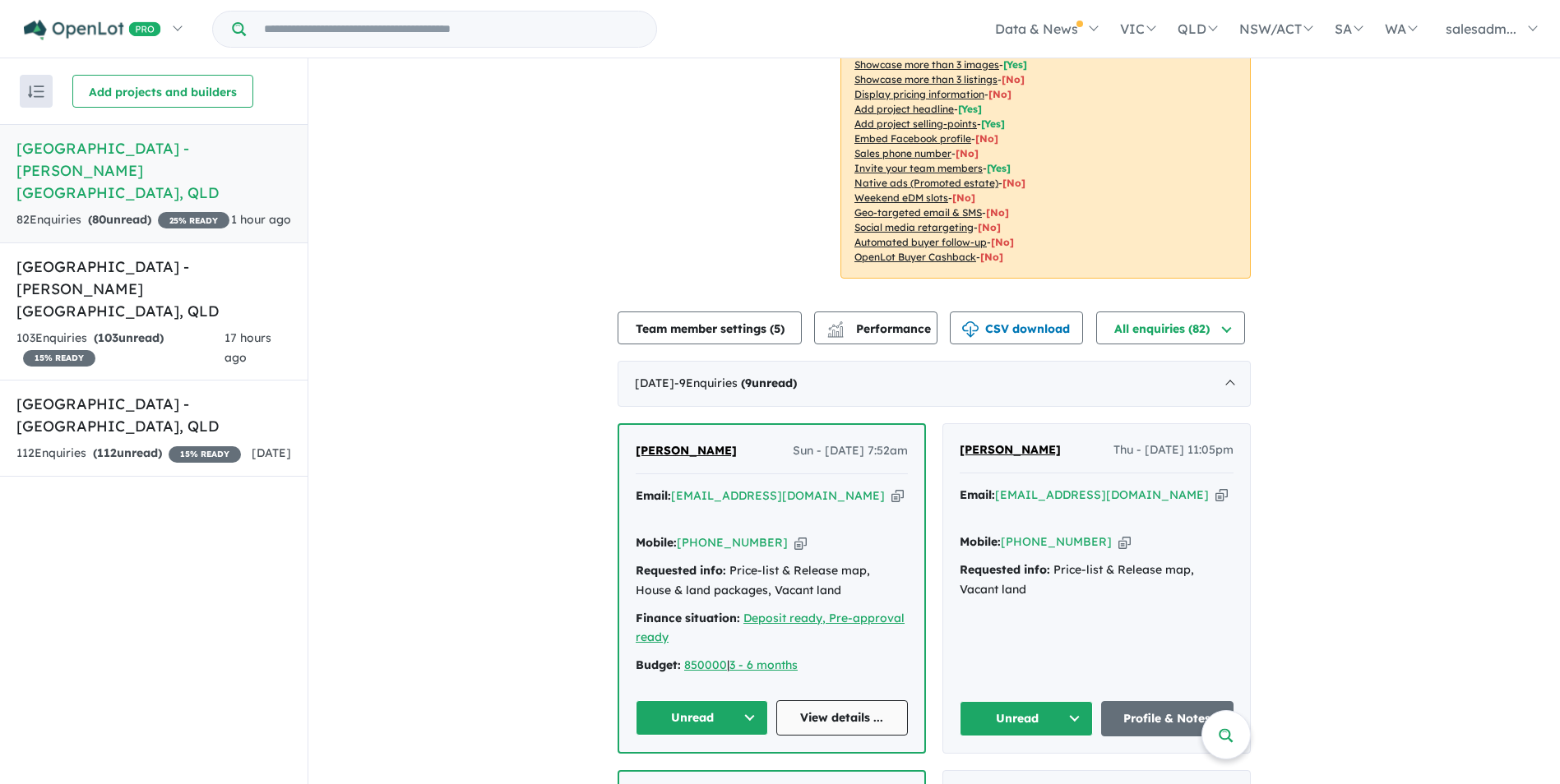
click at [810, 700] on link "View details ..." at bounding box center [842, 718] width 133 height 35
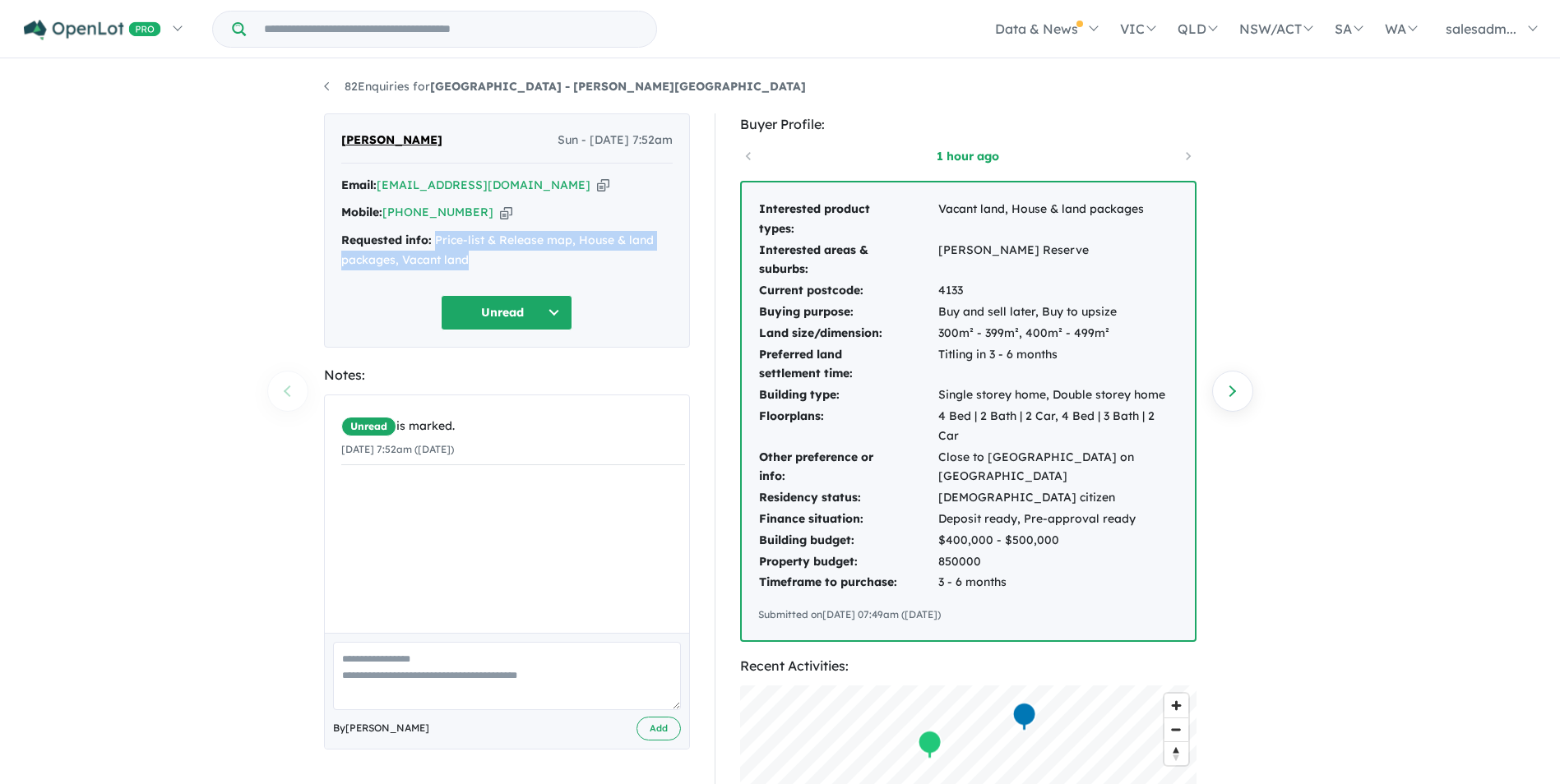
drag, startPoint x: 478, startPoint y: 265, endPoint x: 433, endPoint y: 238, distance: 52.5
click at [433, 238] on div "Requested info: Price-list & Release map, House & land packages, Vacant land" at bounding box center [507, 250] width 331 height 39
